Goal: Check status: Check status

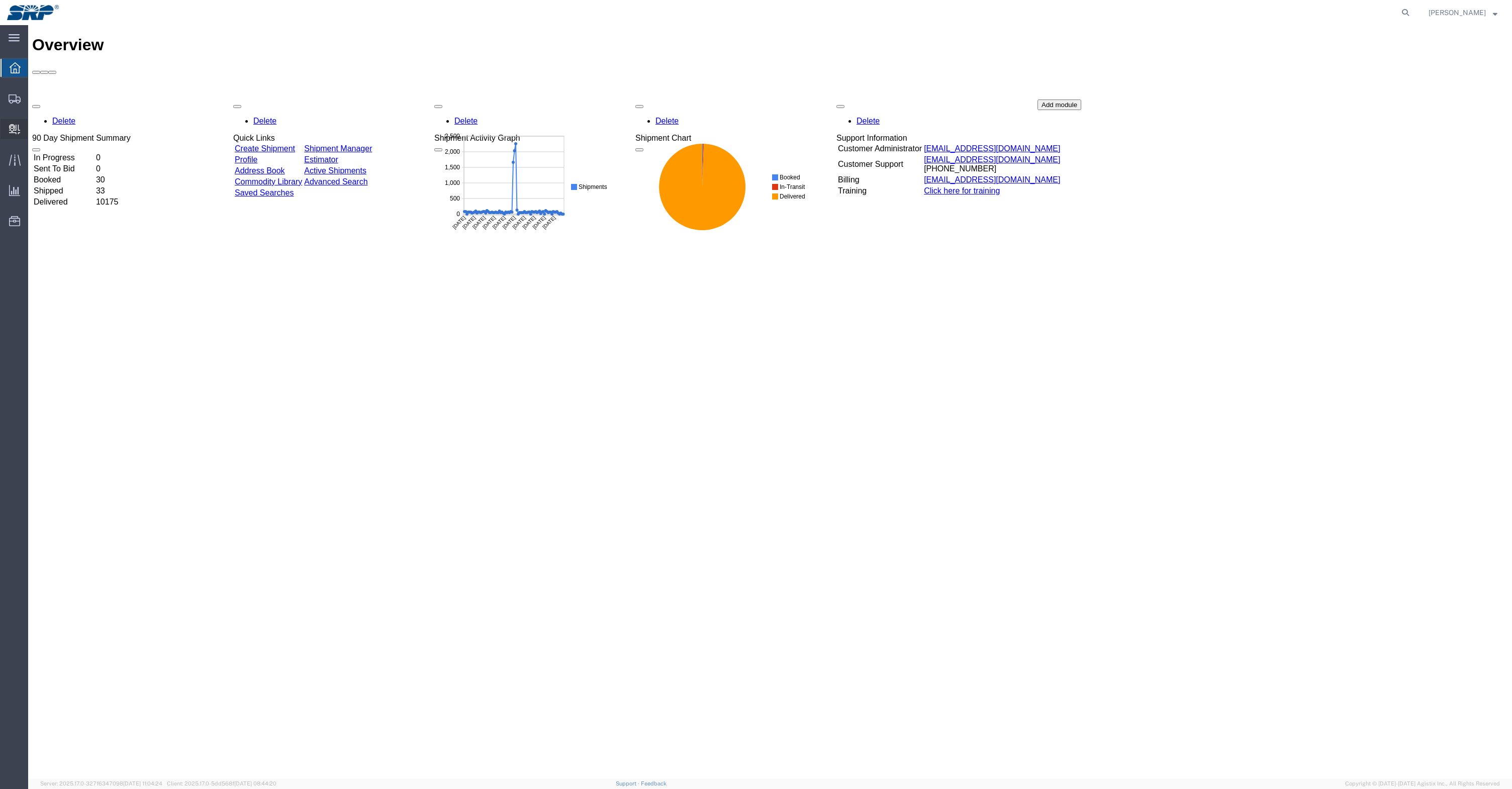
click at [13, 131] on icon at bounding box center [15, 129] width 11 height 10
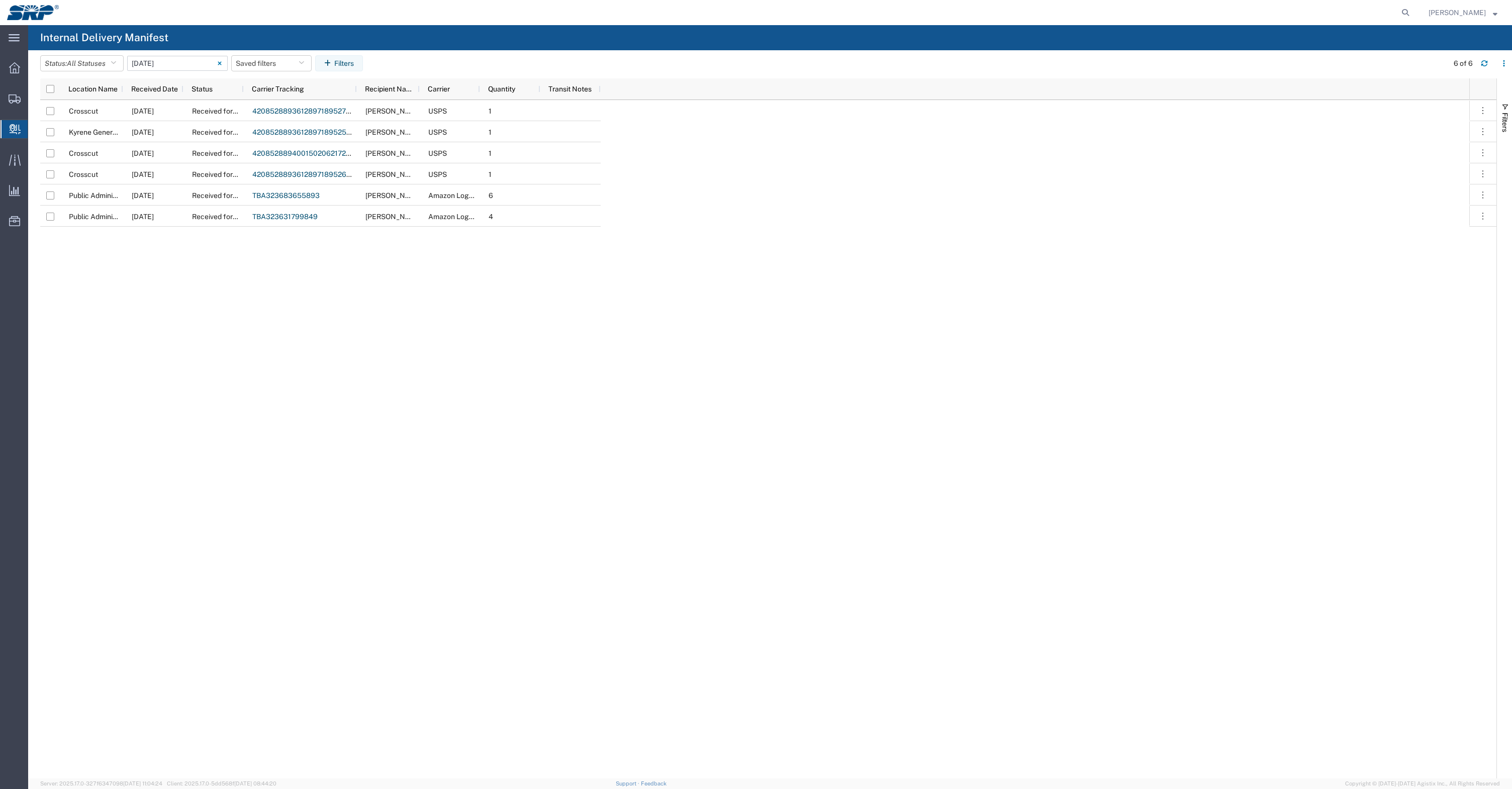
click at [222, 64] on icon at bounding box center [219, 63] width 4 height 4
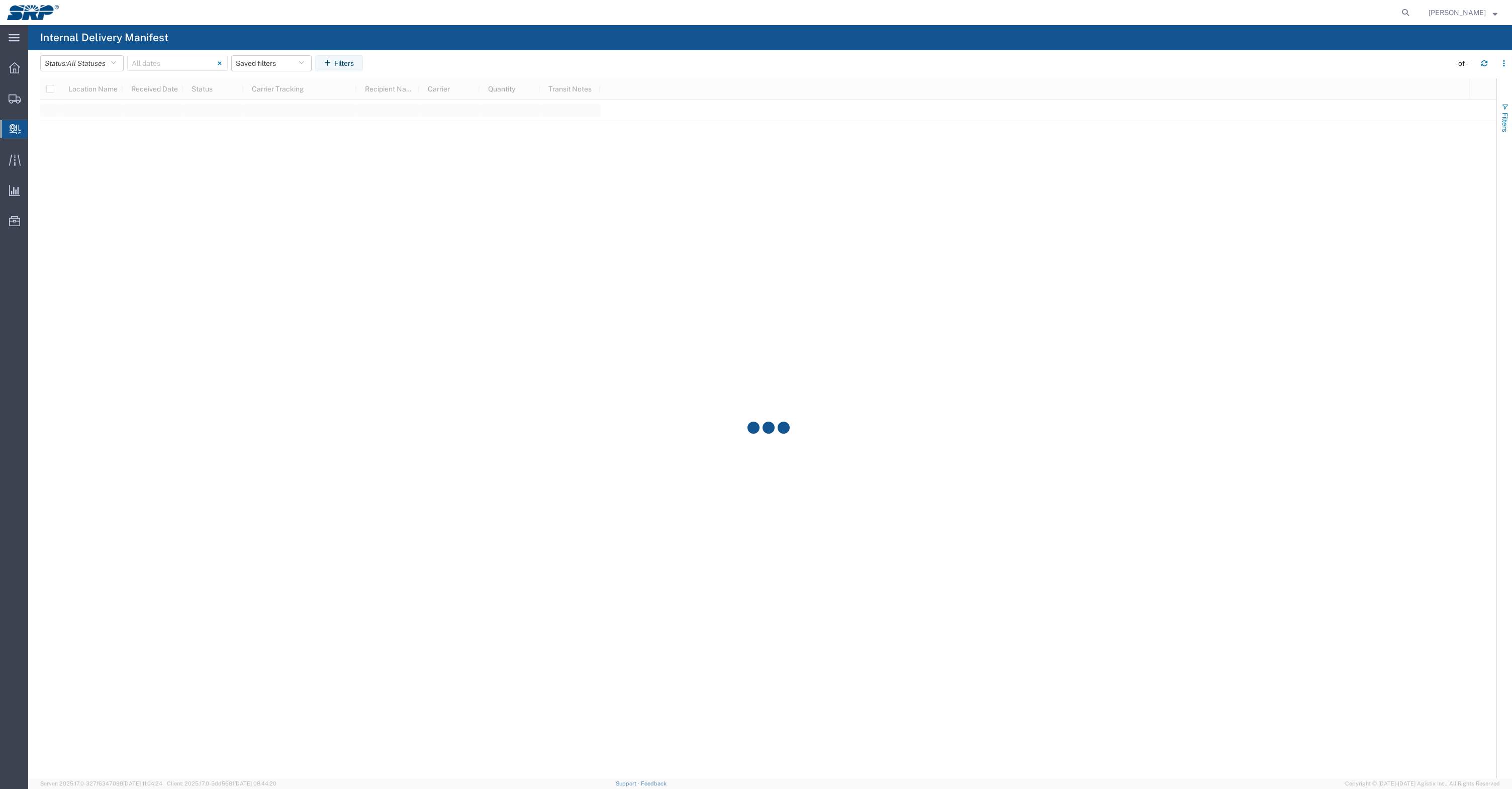
click at [1504, 119] on span "Filters" at bounding box center [1505, 122] width 8 height 20
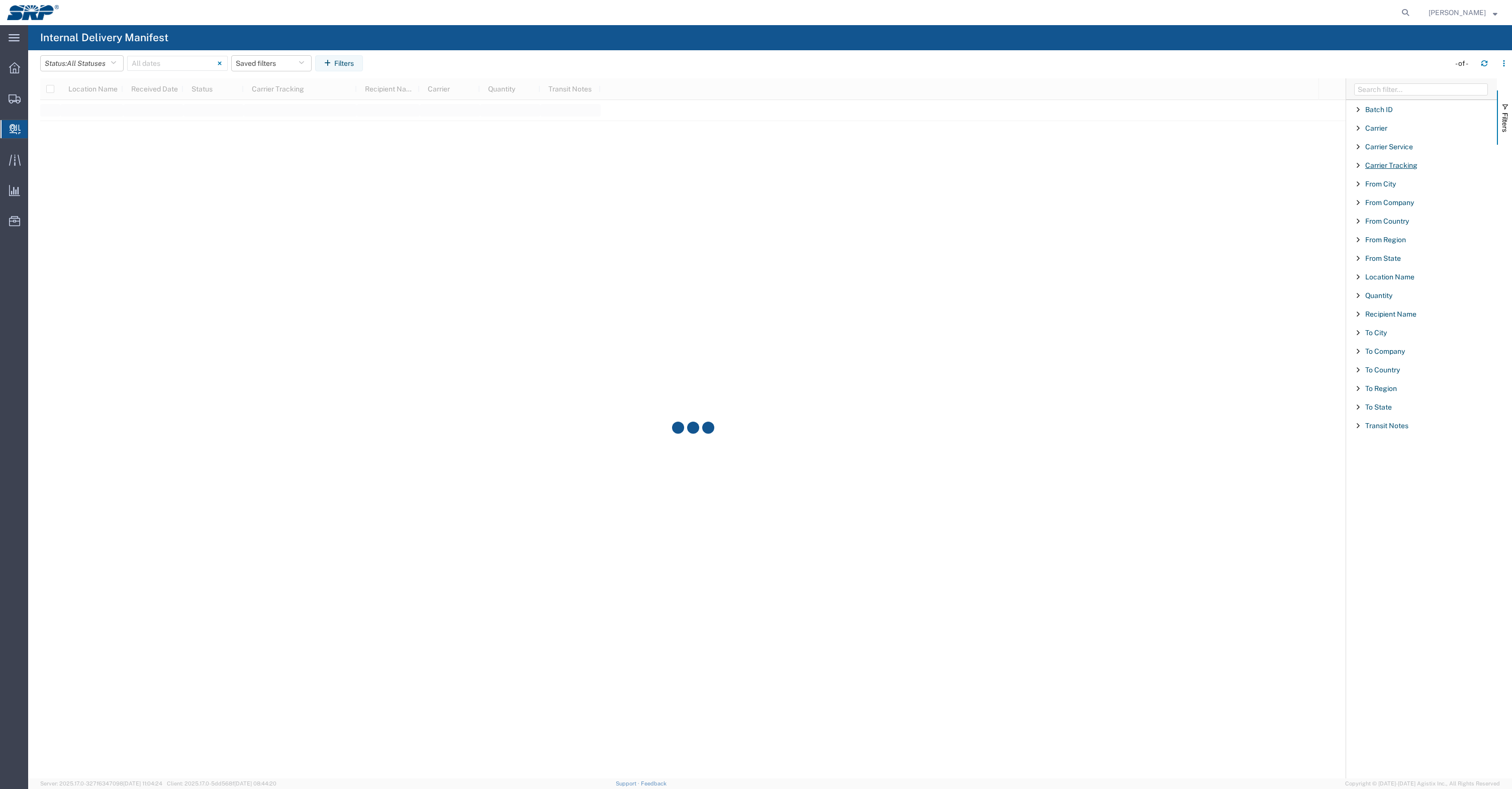
click at [1379, 167] on span "Carrier Tracking" at bounding box center [1391, 165] width 52 height 8
click at [1385, 192] on span "starts with" at bounding box center [1381, 192] width 33 height 9
click at [1383, 226] on span "contains" at bounding box center [1418, 227] width 116 height 16
click at [1374, 212] on input "Filter List 18 Filters" at bounding box center [1426, 212] width 132 height 15
paste input "2693987"
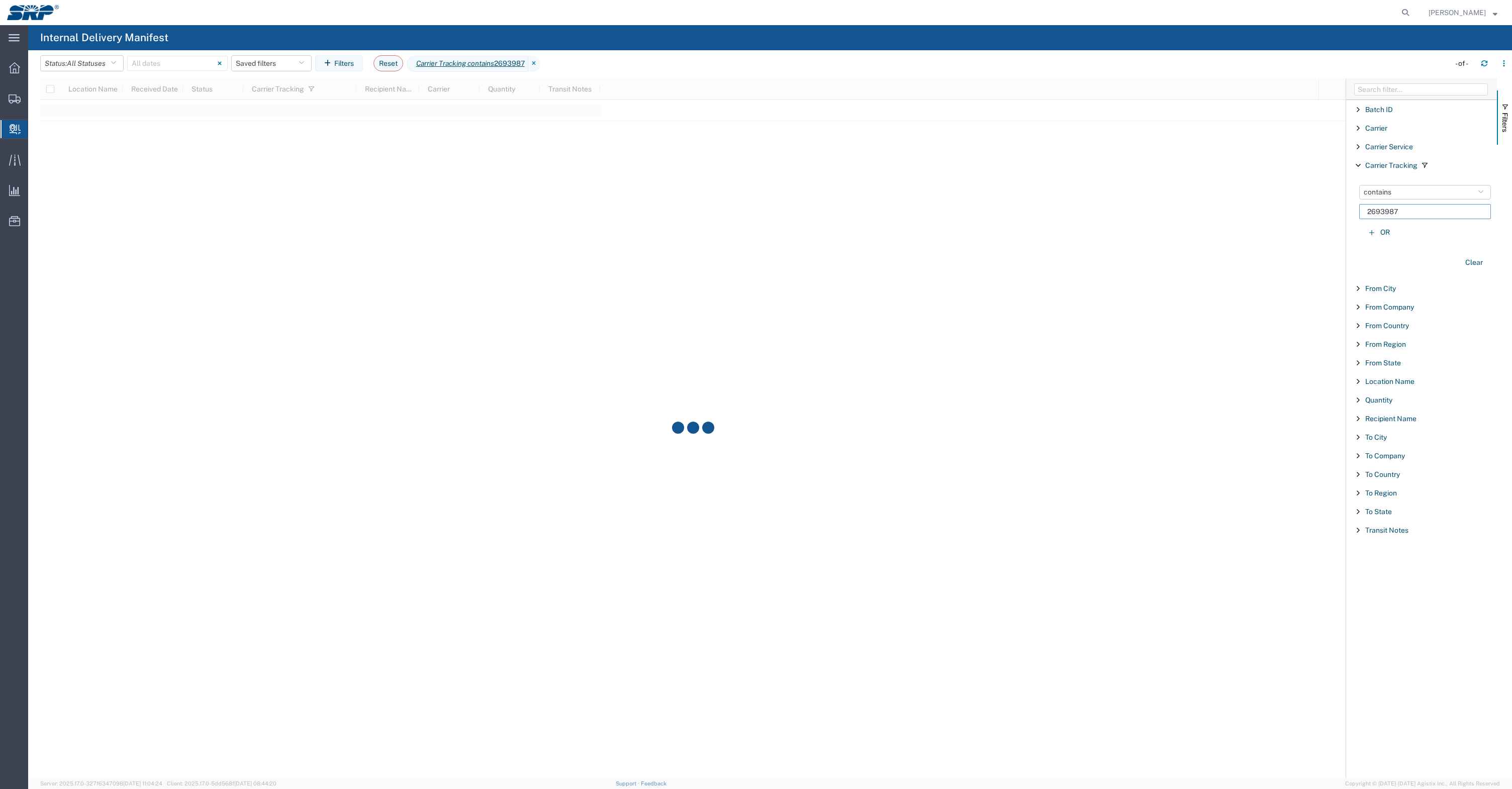
type input "2693987"
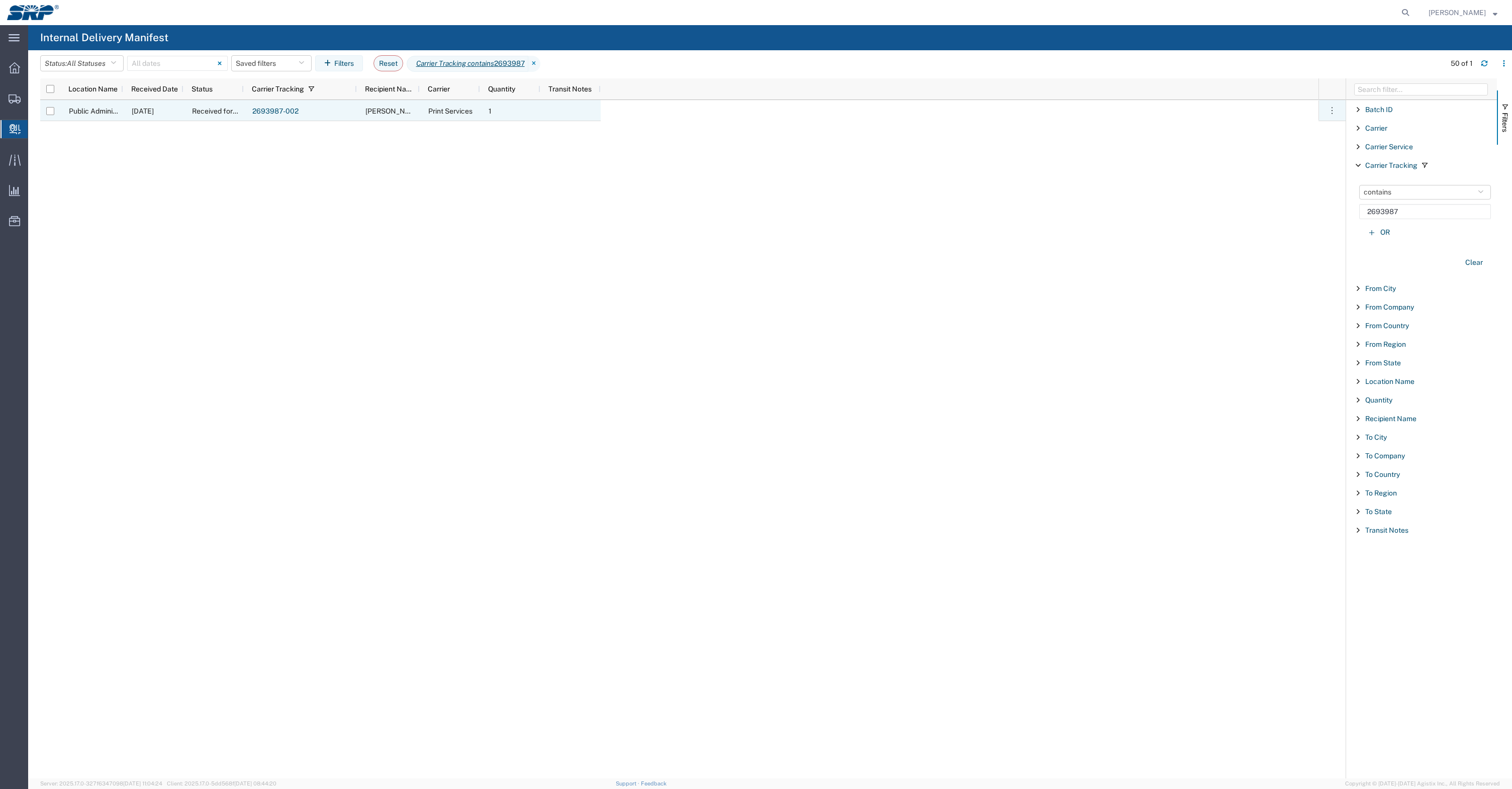
click at [286, 112] on link "2693987-002" at bounding box center [276, 111] width 46 height 8
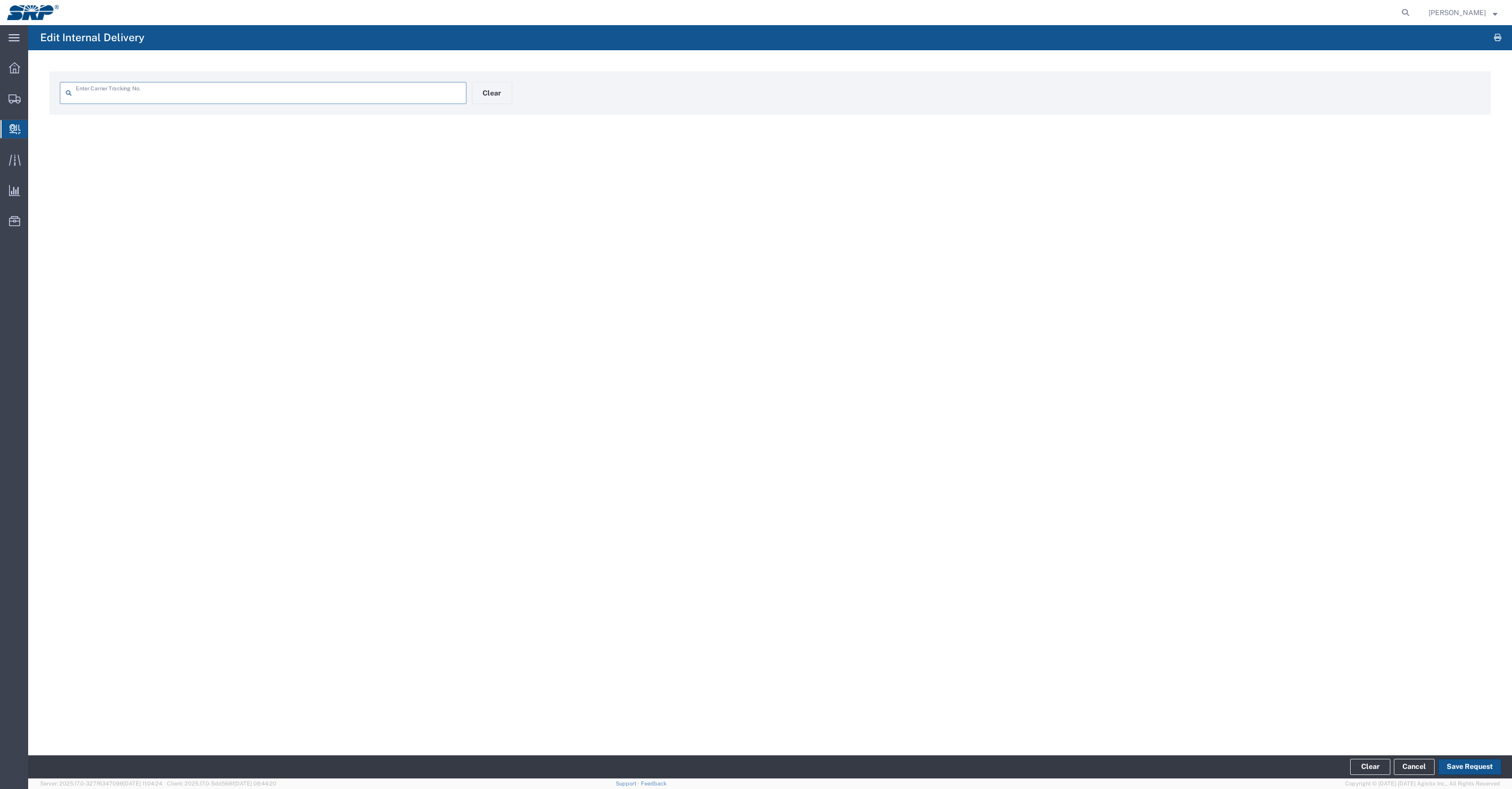
type input "2693987-002"
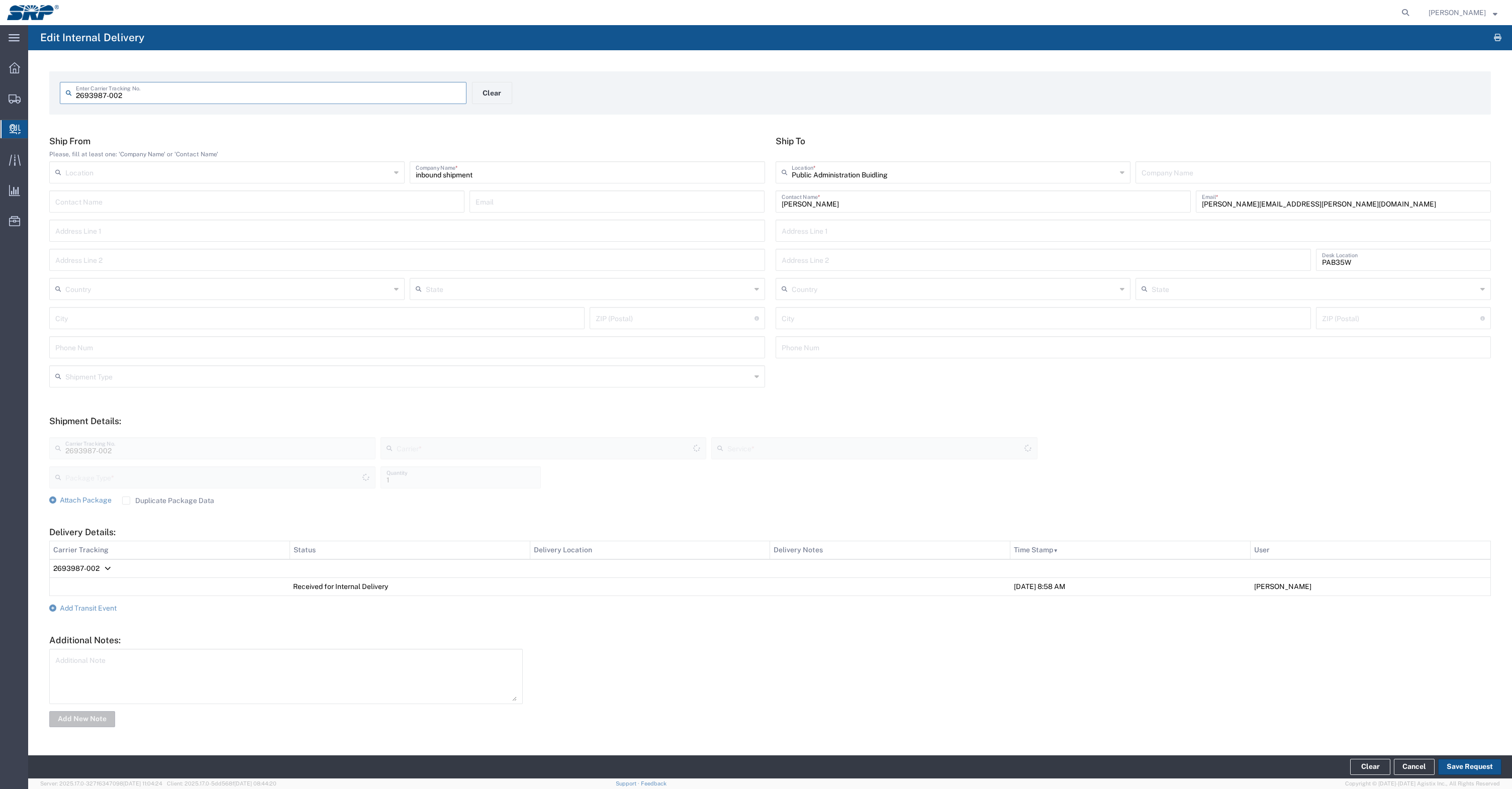
type input "Your Packaging"
type input "Inter-office"
type input "Print Services"
click at [1498, 38] on icon "button" at bounding box center [1498, 38] width 7 height 1
